Goal: Navigation & Orientation: Find specific page/section

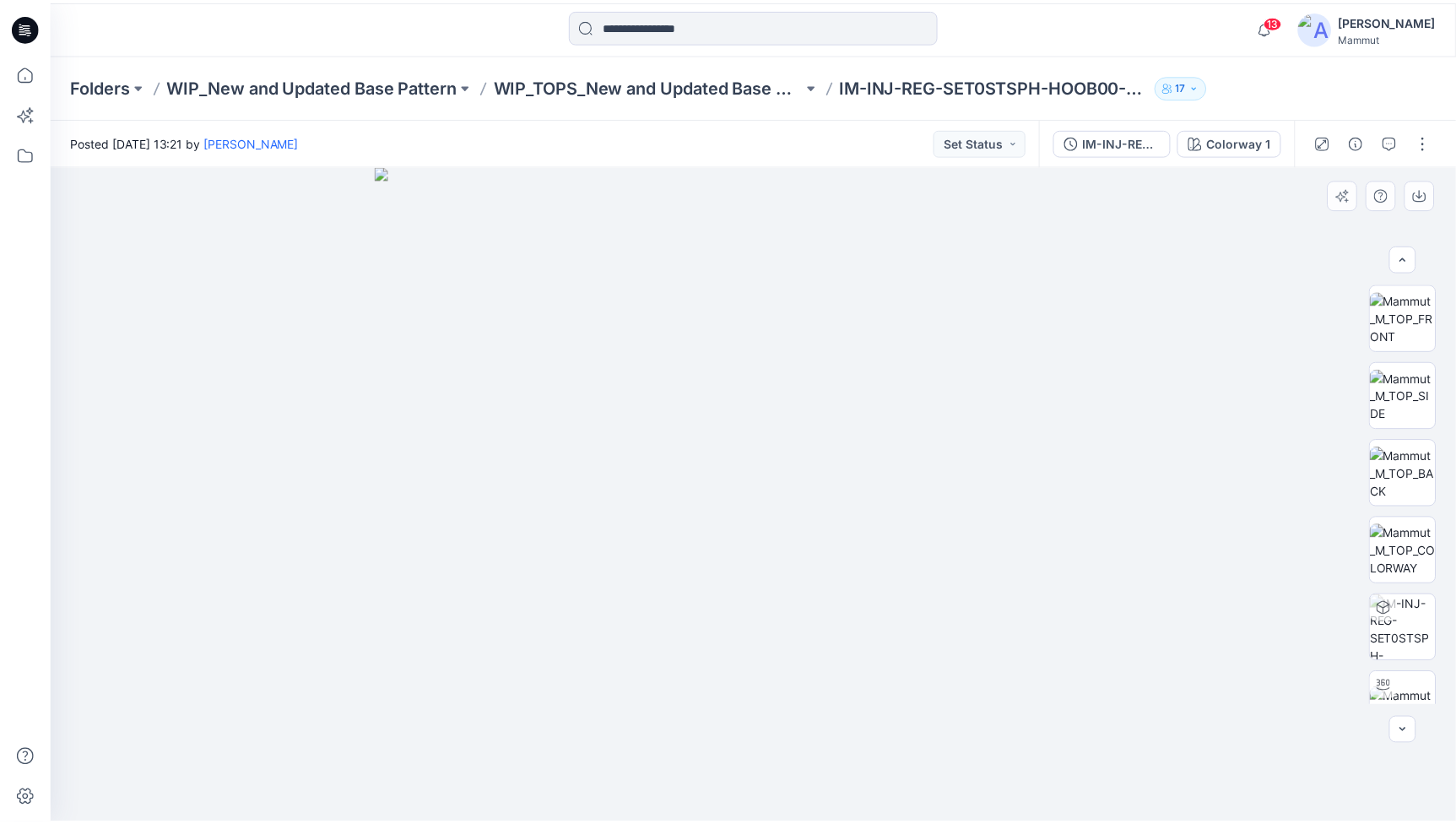
scroll to position [188, 0]
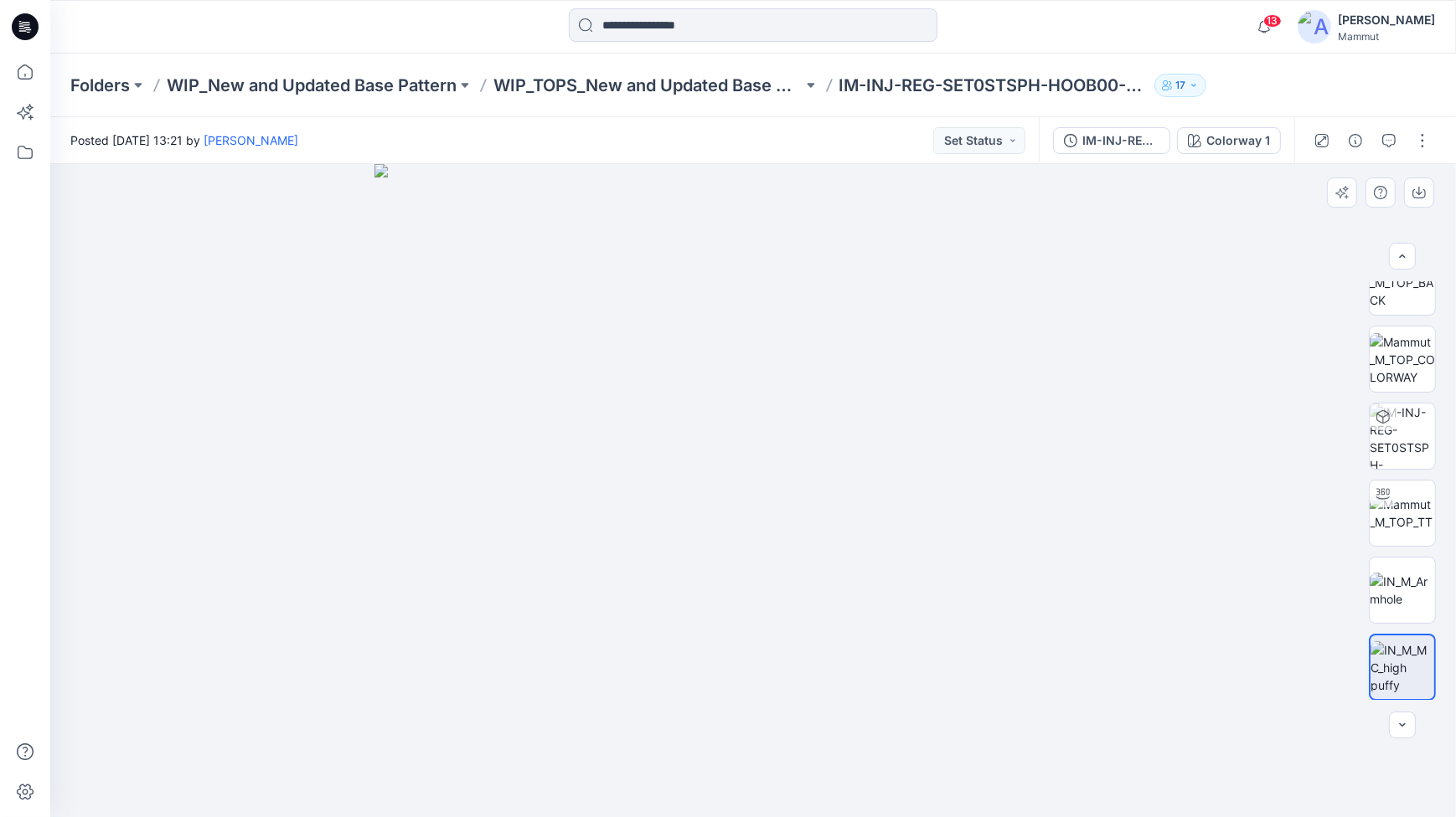
click at [1252, 421] on div at bounding box center [752, 490] width 1406 height 653
click at [106, 85] on p "Folders" at bounding box center [100, 85] width 60 height 23
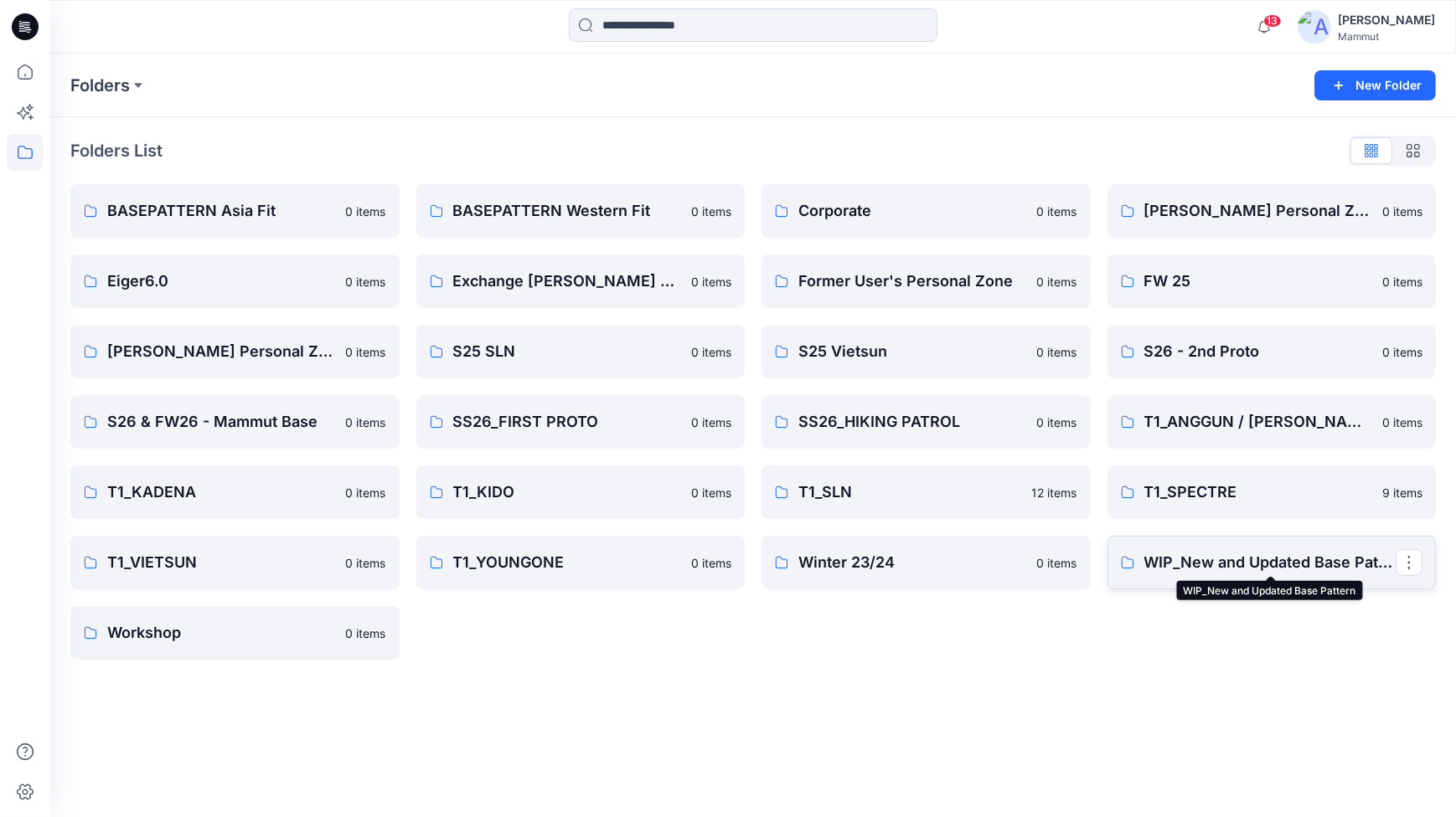
click at [1269, 557] on p "WIP_New and Updated Base Pattern" at bounding box center [1270, 562] width 252 height 23
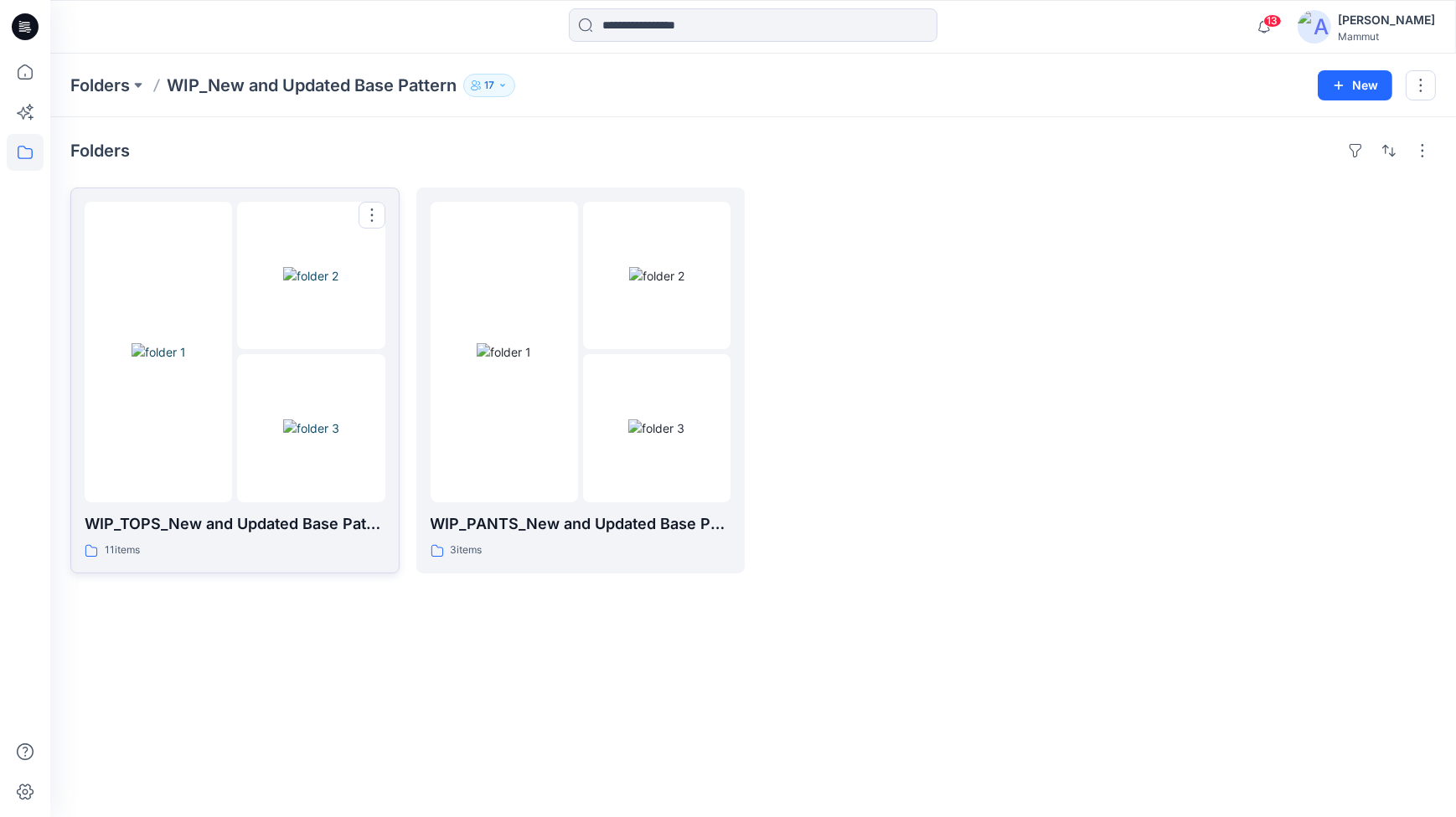
click at [317, 419] on img at bounding box center [311, 428] width 56 height 18
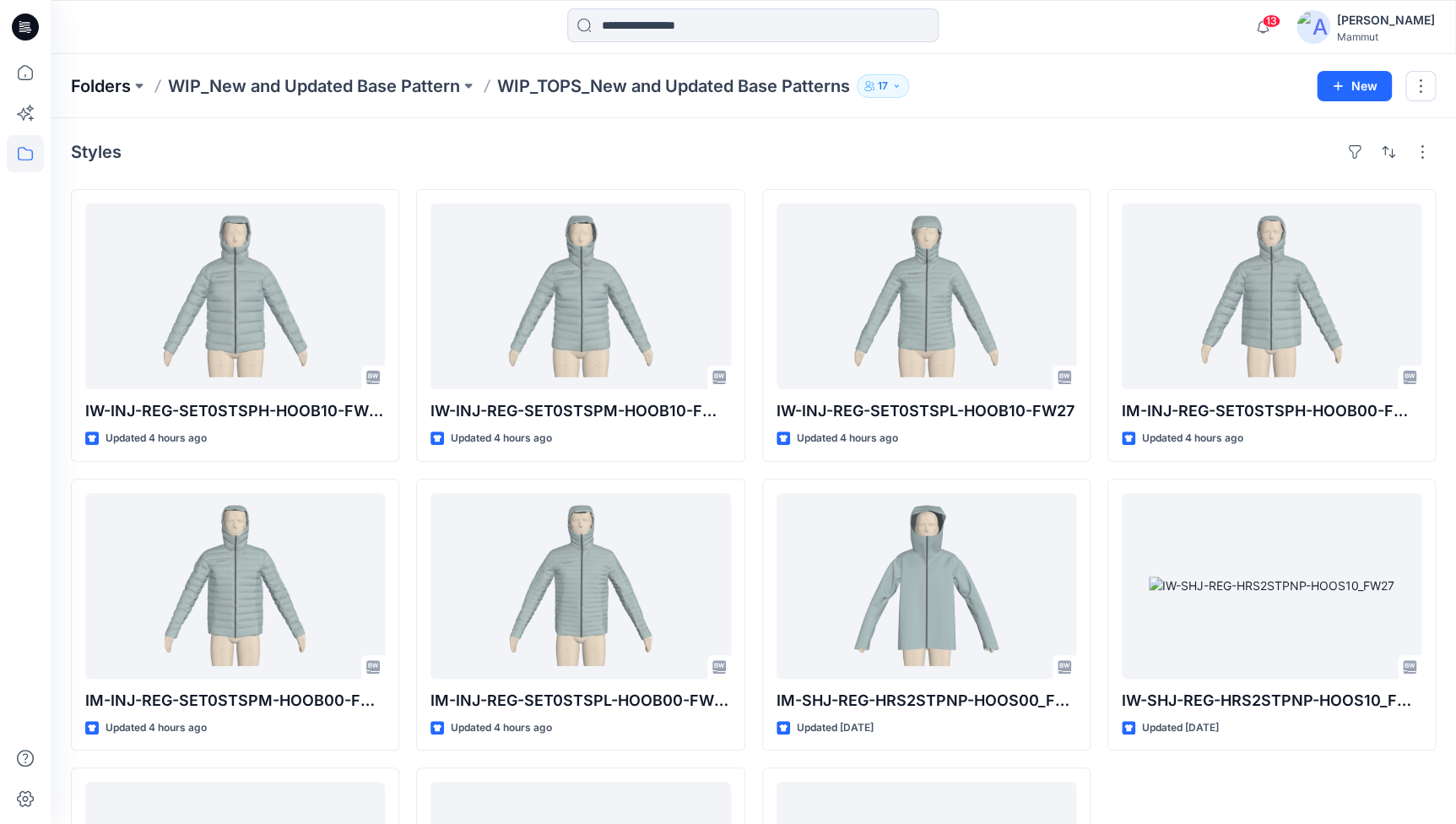
click at [95, 88] on p "Folders" at bounding box center [100, 86] width 60 height 23
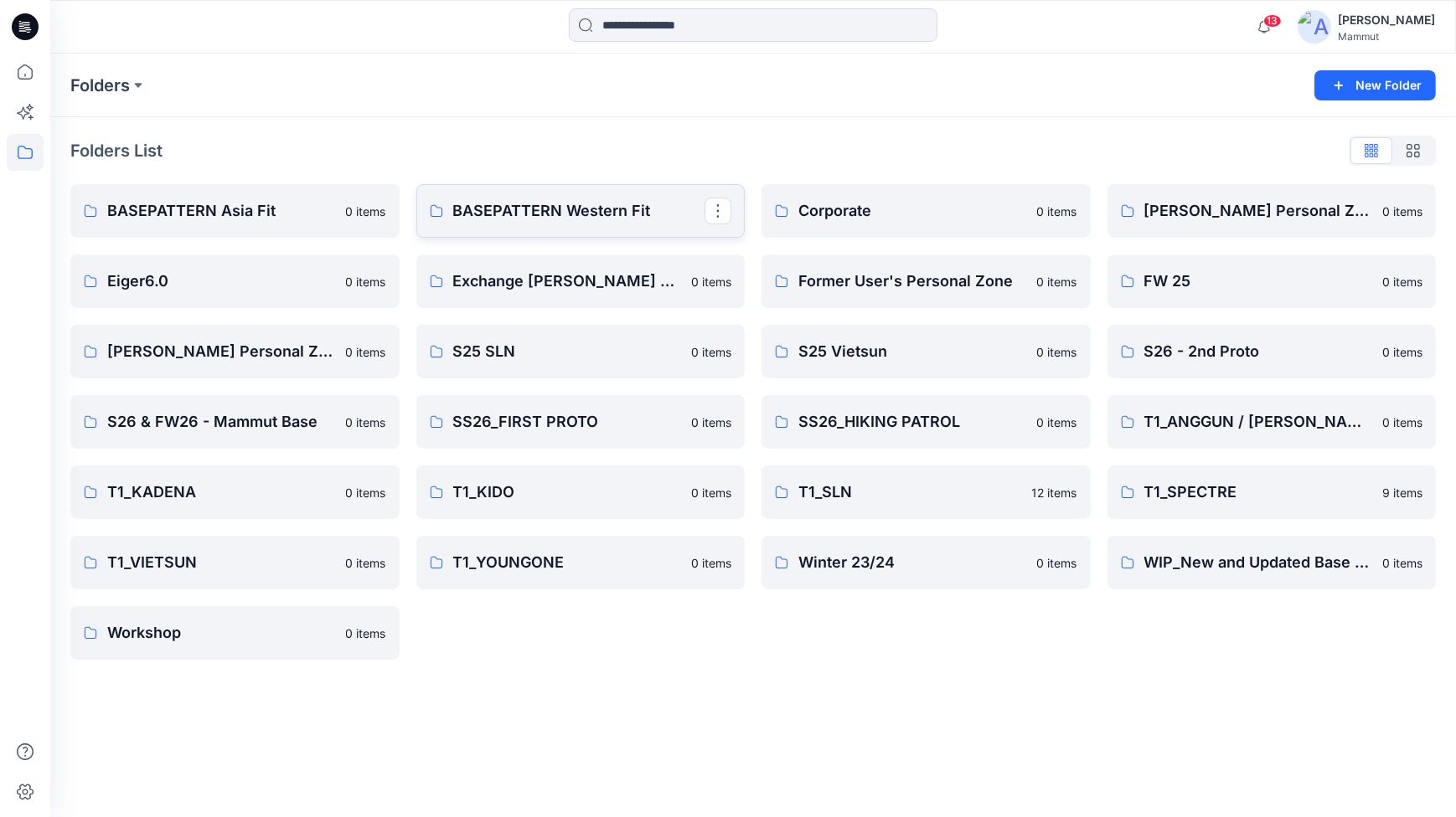
click at [590, 195] on link "BASEPATTERN Western Fit" at bounding box center [582, 211] width 329 height 53
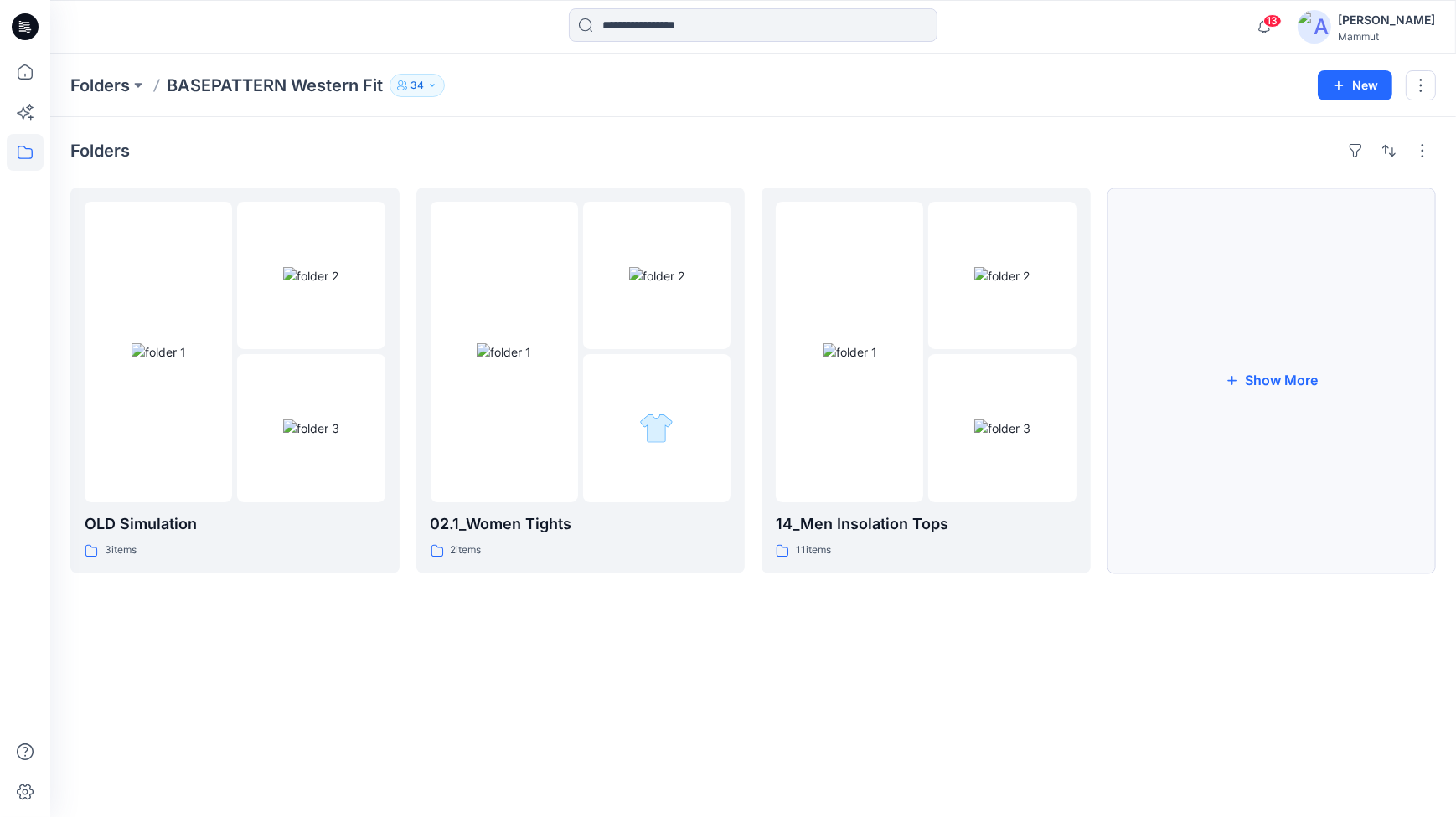
click at [1307, 347] on button "Show More" at bounding box center [1273, 381] width 329 height 386
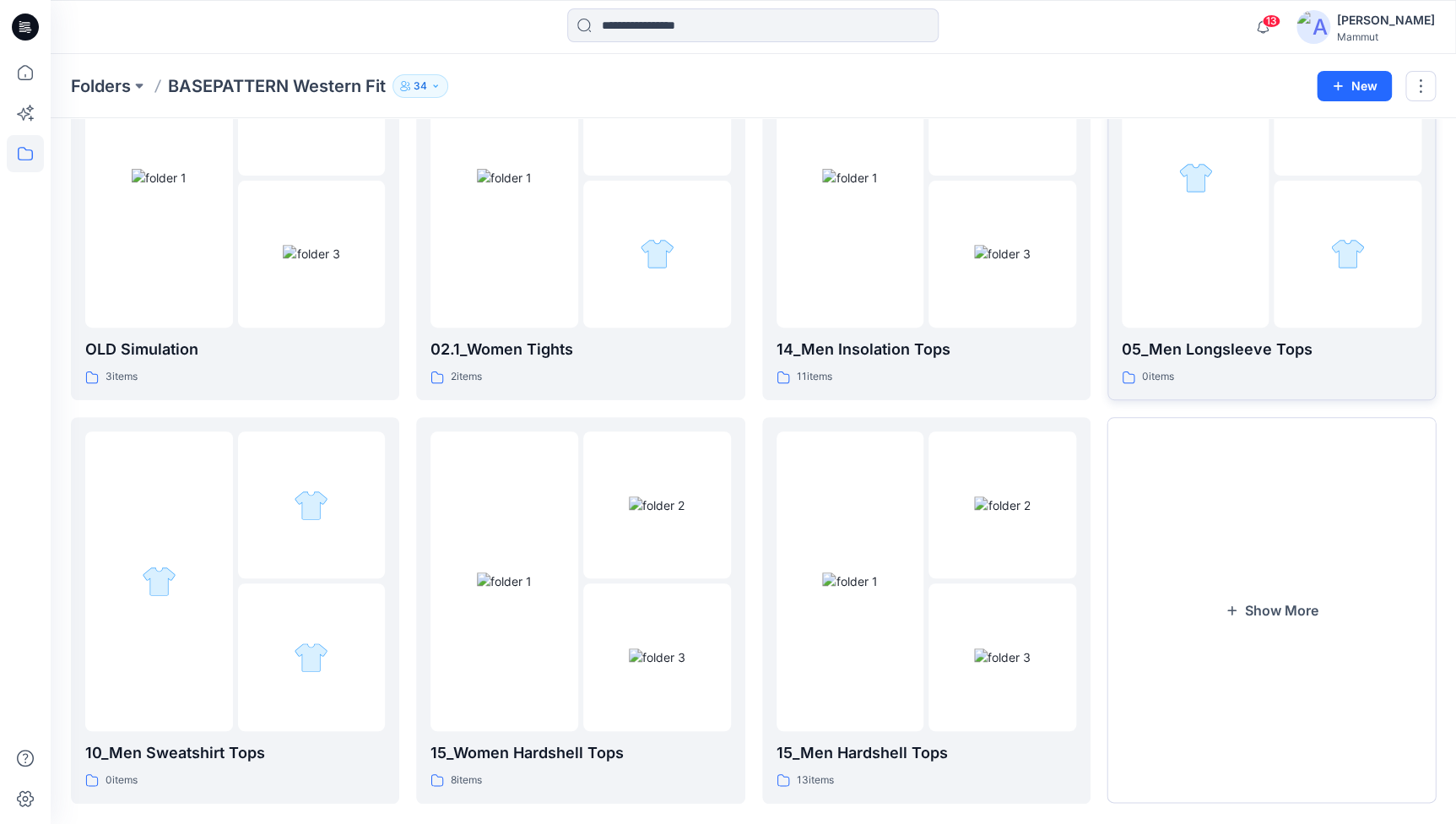
scroll to position [202, 0]
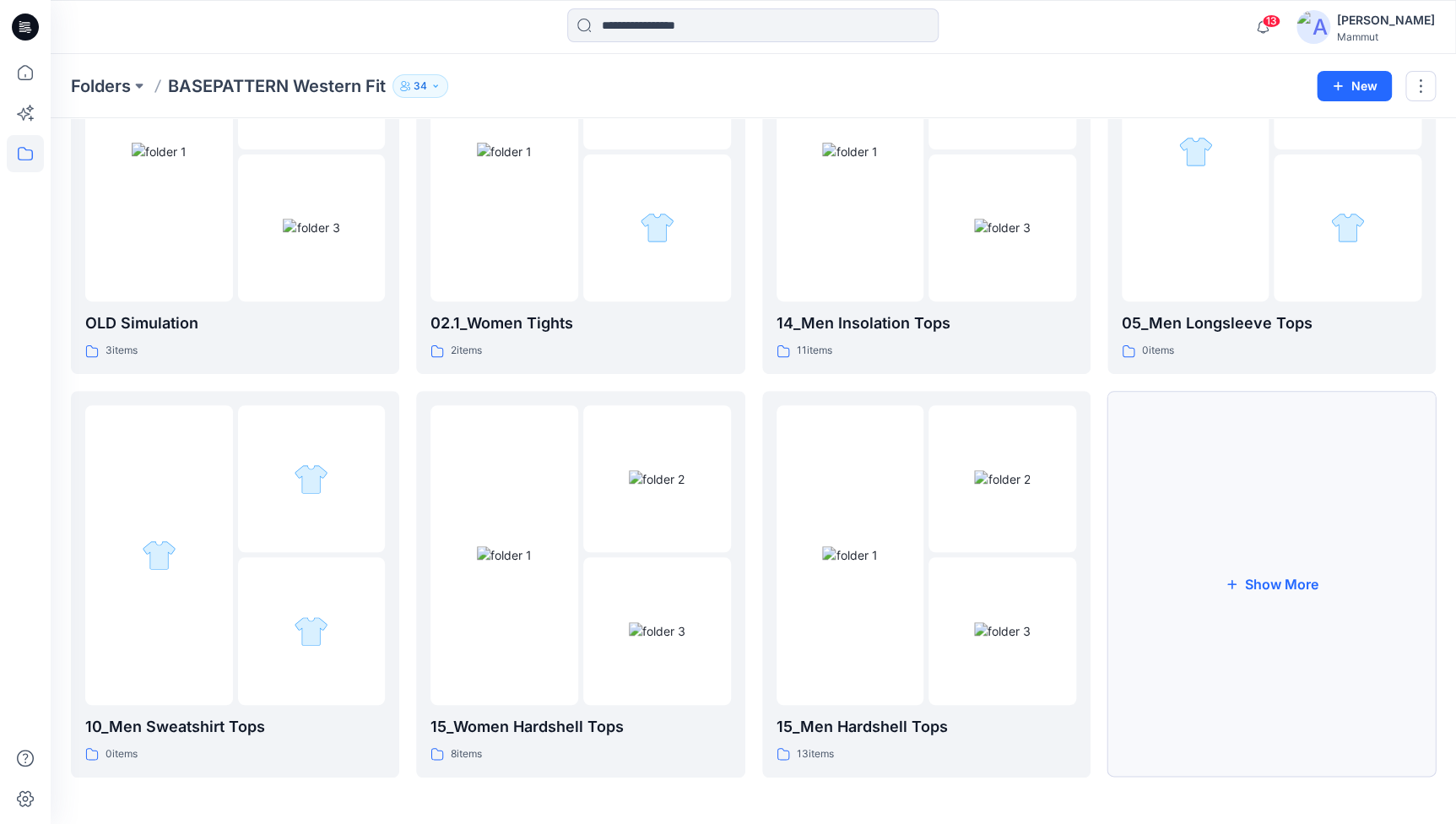
click at [1300, 549] on button "Show More" at bounding box center [1271, 584] width 328 height 387
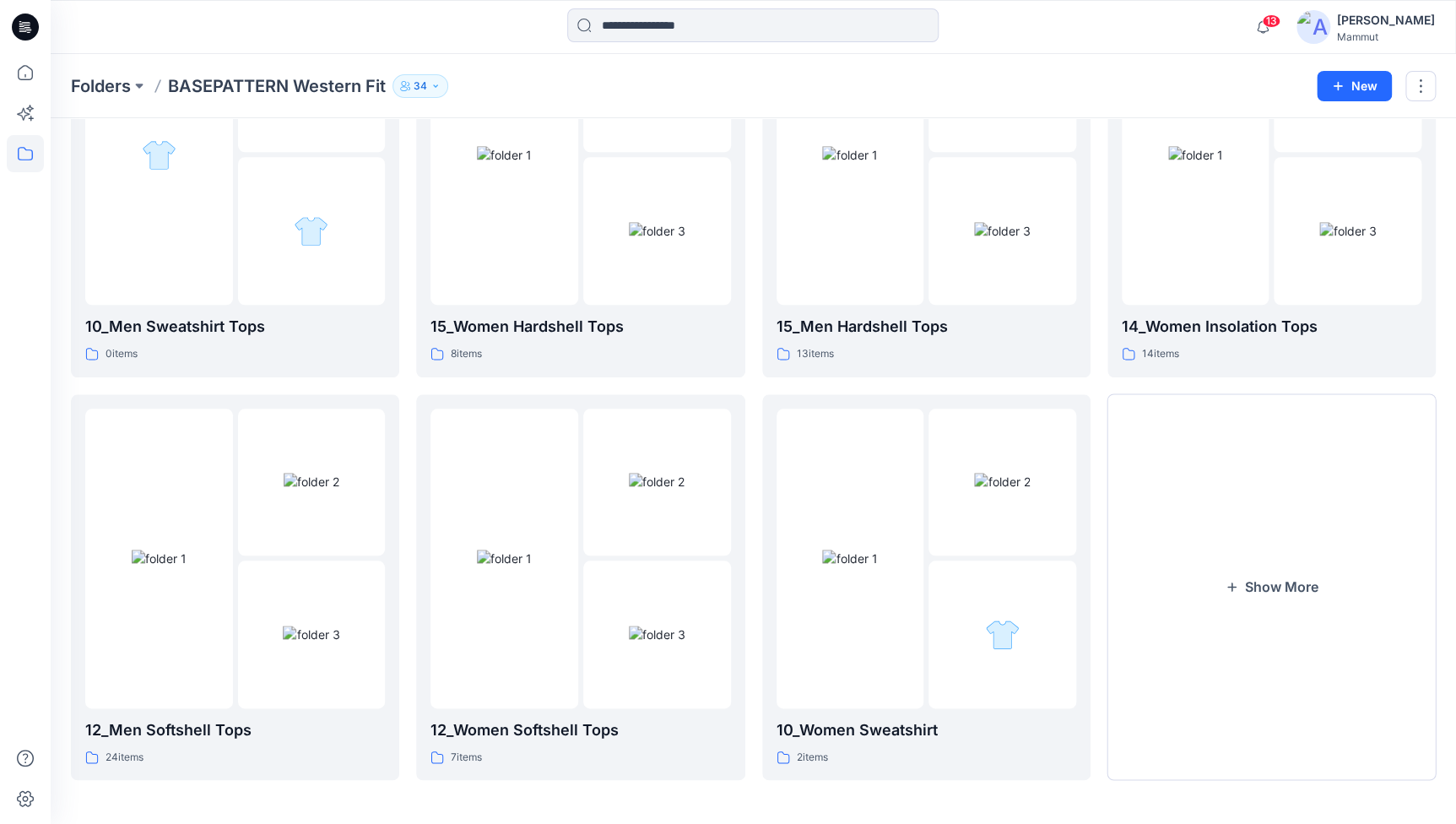
scroll to position [605, 0]
click at [1276, 587] on button "Show More" at bounding box center [1271, 585] width 328 height 387
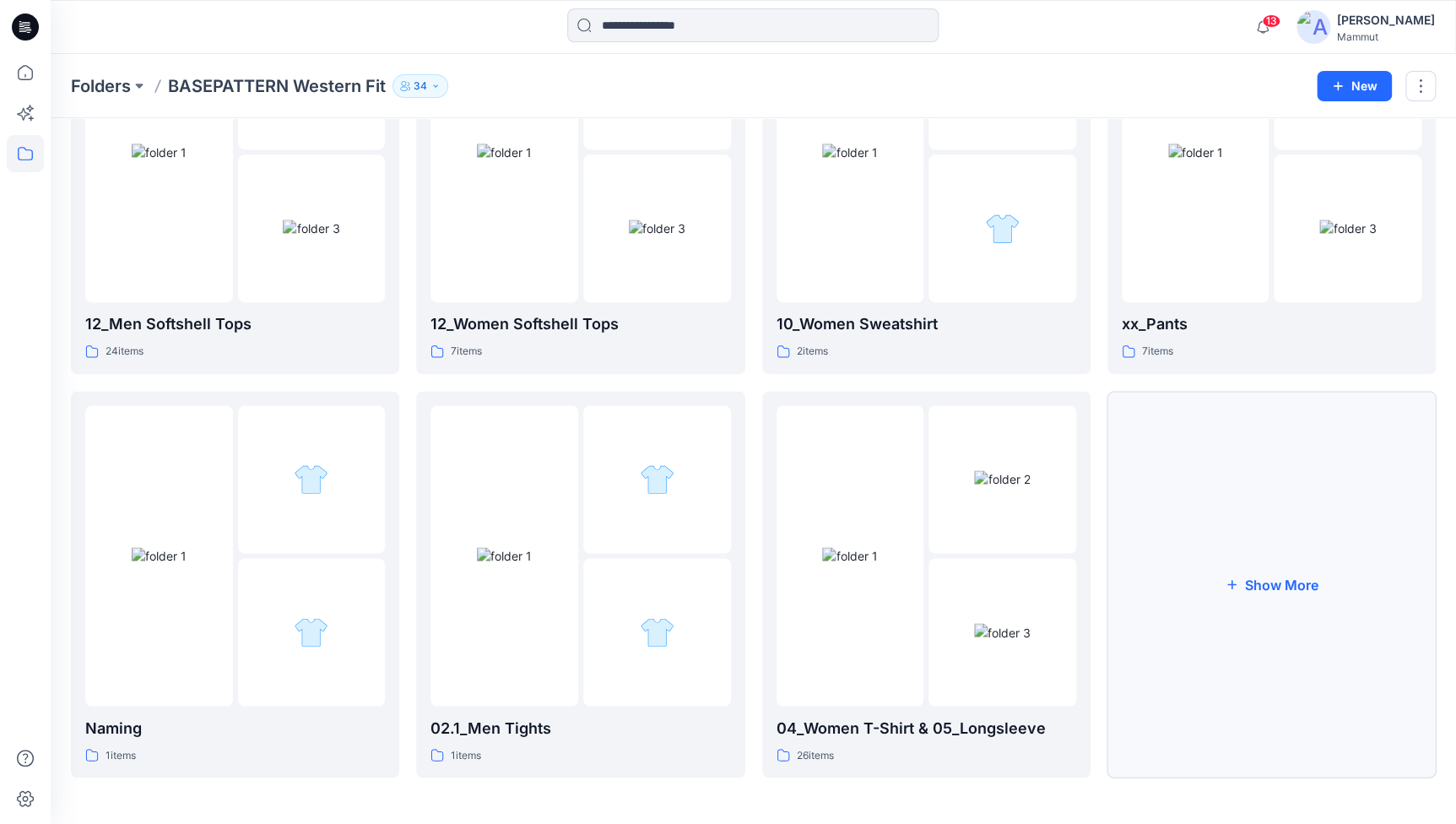
scroll to position [0, 0]
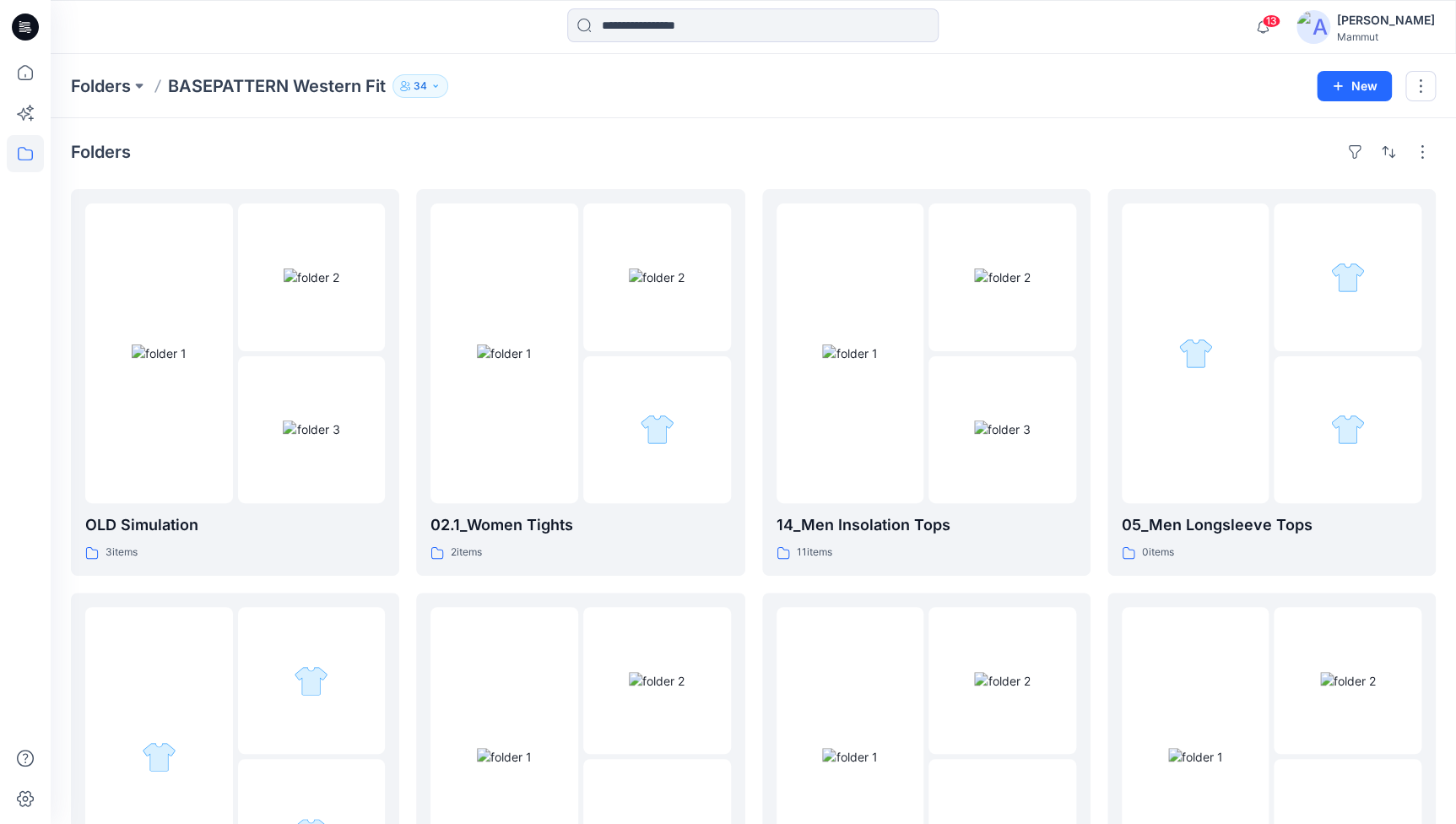
click at [305, 78] on p "BASEPATTERN Western Fit" at bounding box center [276, 86] width 218 height 23
click at [83, 83] on p "Folders" at bounding box center [100, 86] width 60 height 23
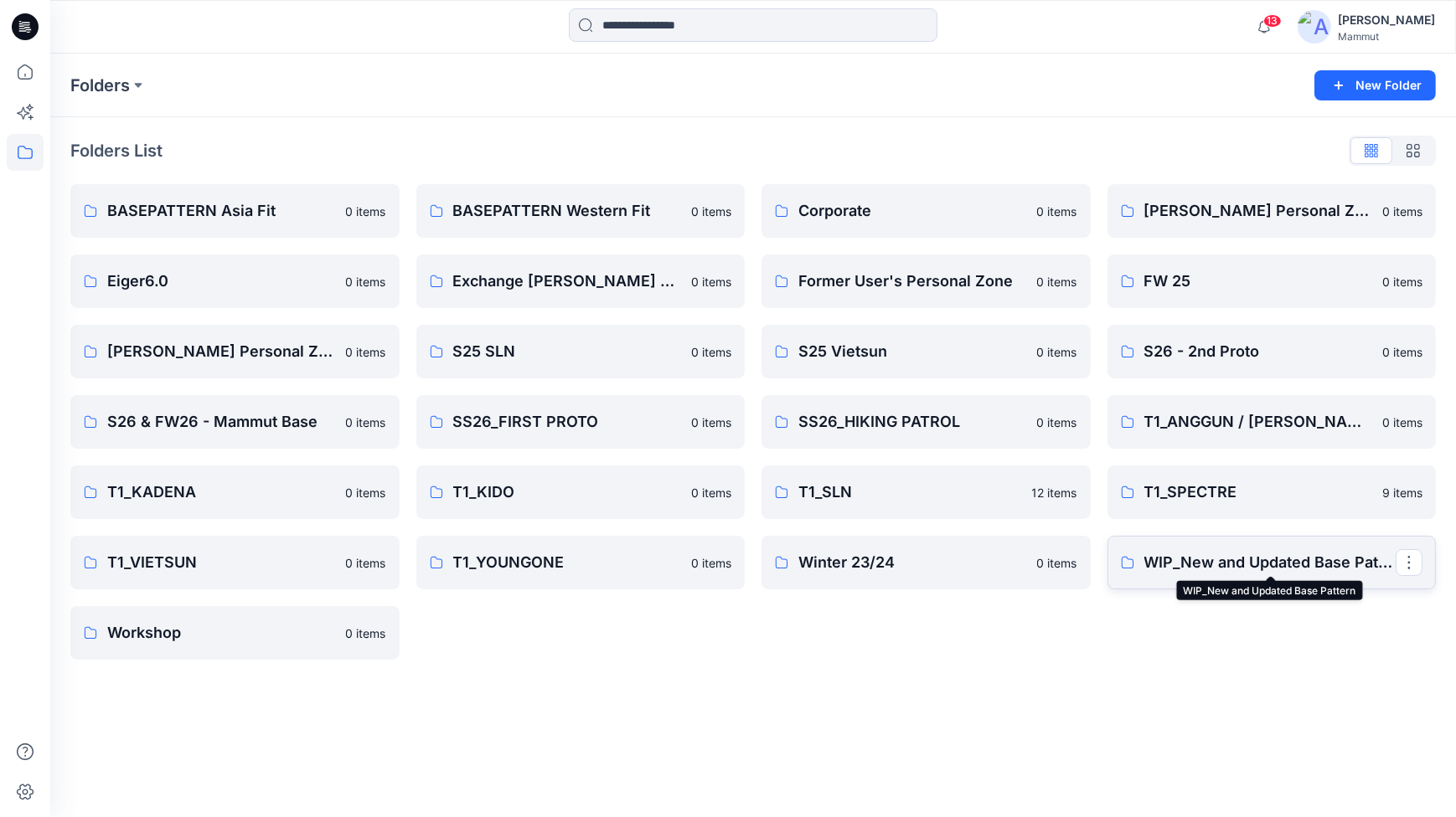
click at [1261, 553] on p "WIP_New and Updated Base Pattern" at bounding box center [1270, 562] width 252 height 23
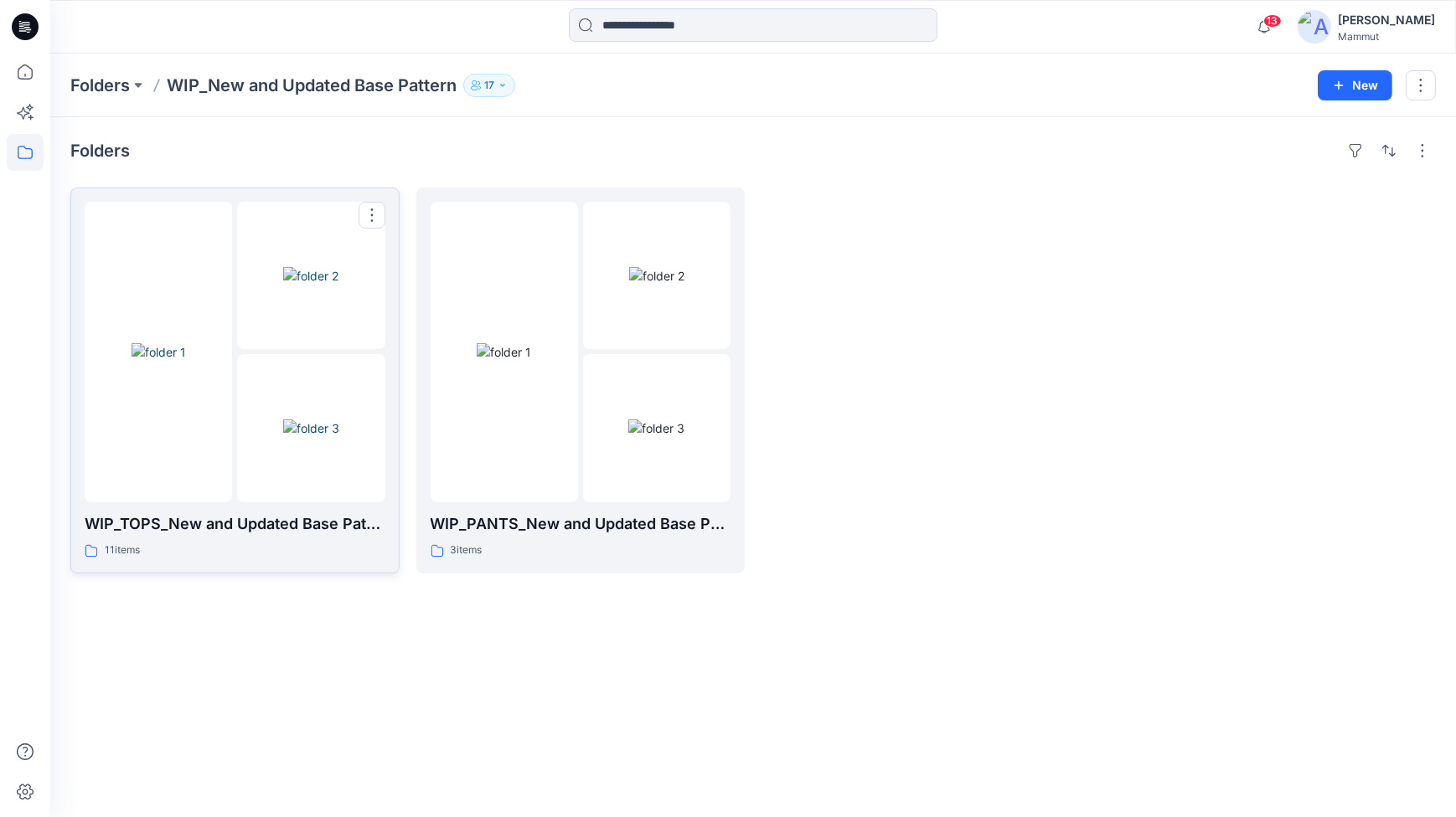
click at [338, 419] on img at bounding box center [311, 428] width 56 height 18
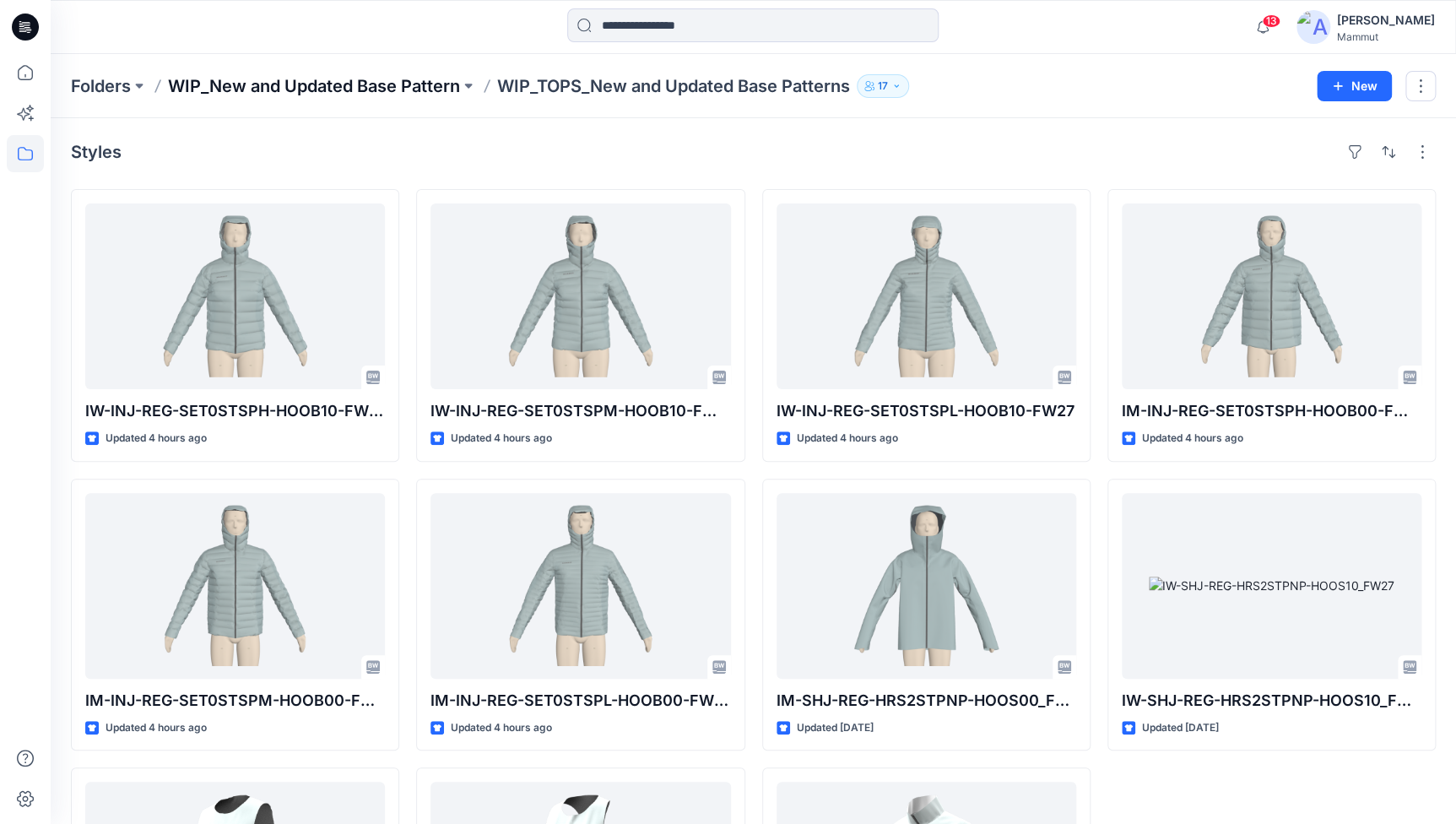
click at [378, 90] on p "WIP_New and Updated Base Pattern" at bounding box center [314, 86] width 292 height 23
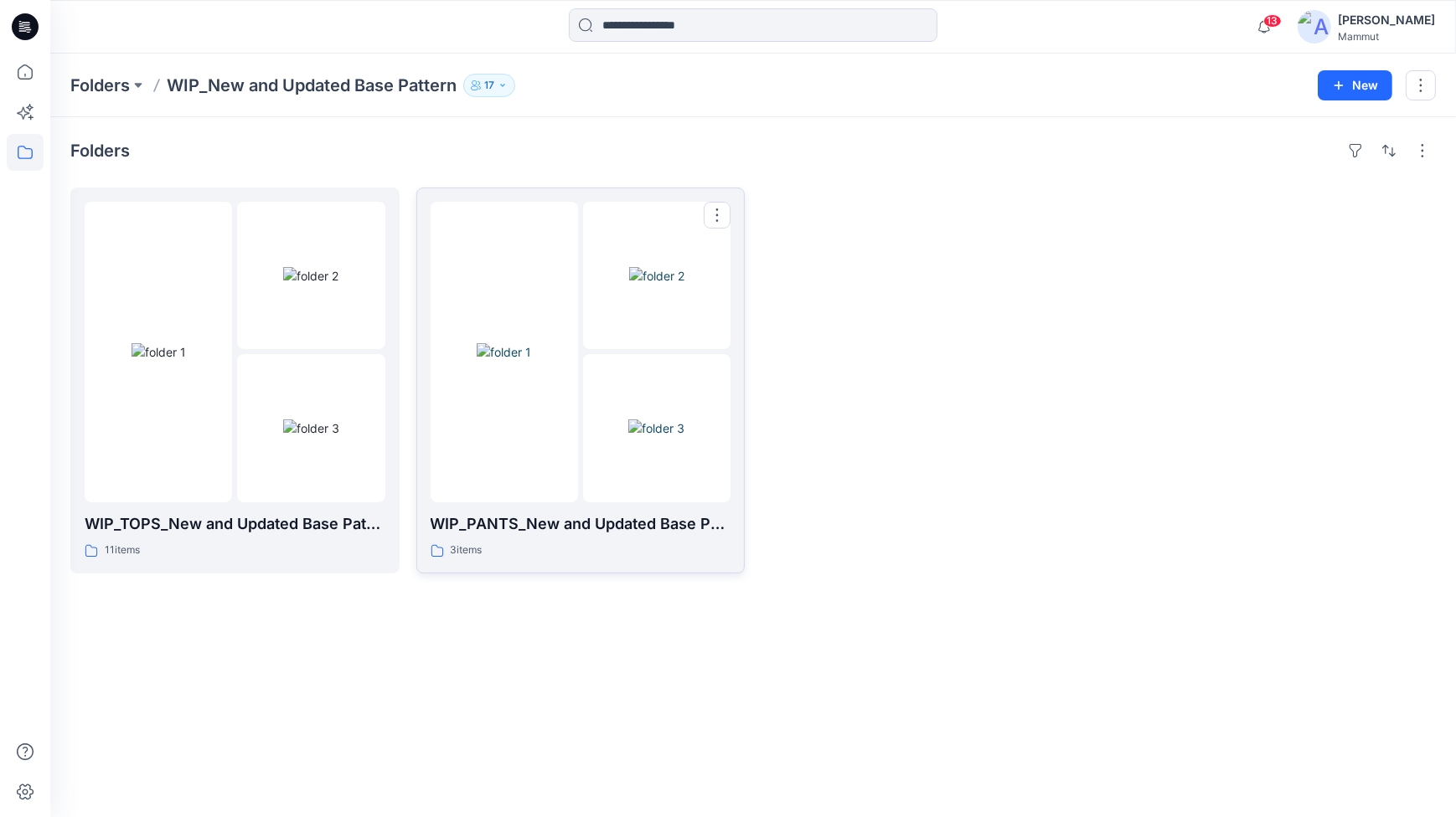
click at [658, 419] on img at bounding box center [656, 428] width 56 height 18
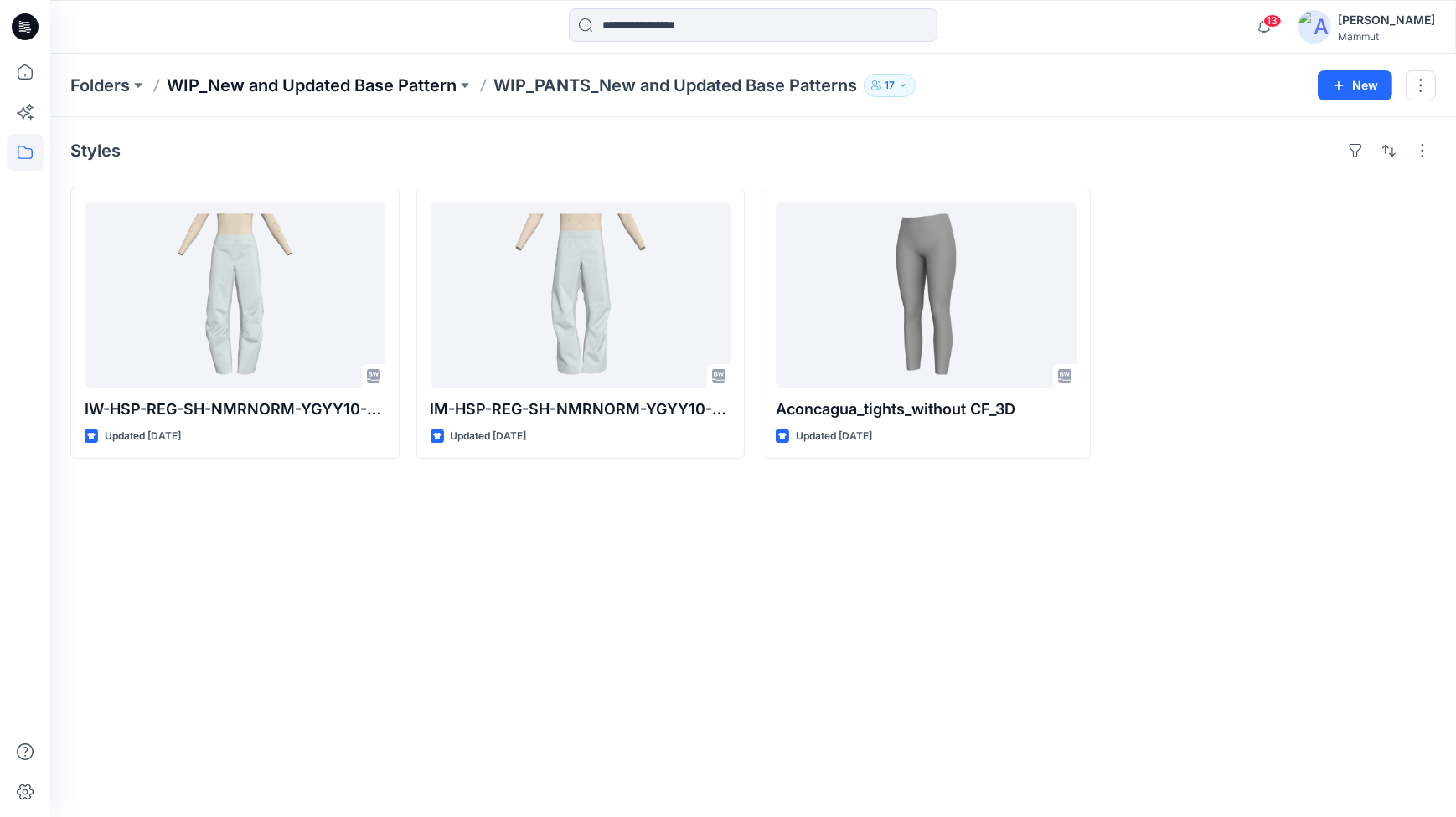
click at [409, 91] on p "WIP_New and Updated Base Pattern" at bounding box center [312, 85] width 290 height 23
